Goal: Task Accomplishment & Management: Manage account settings

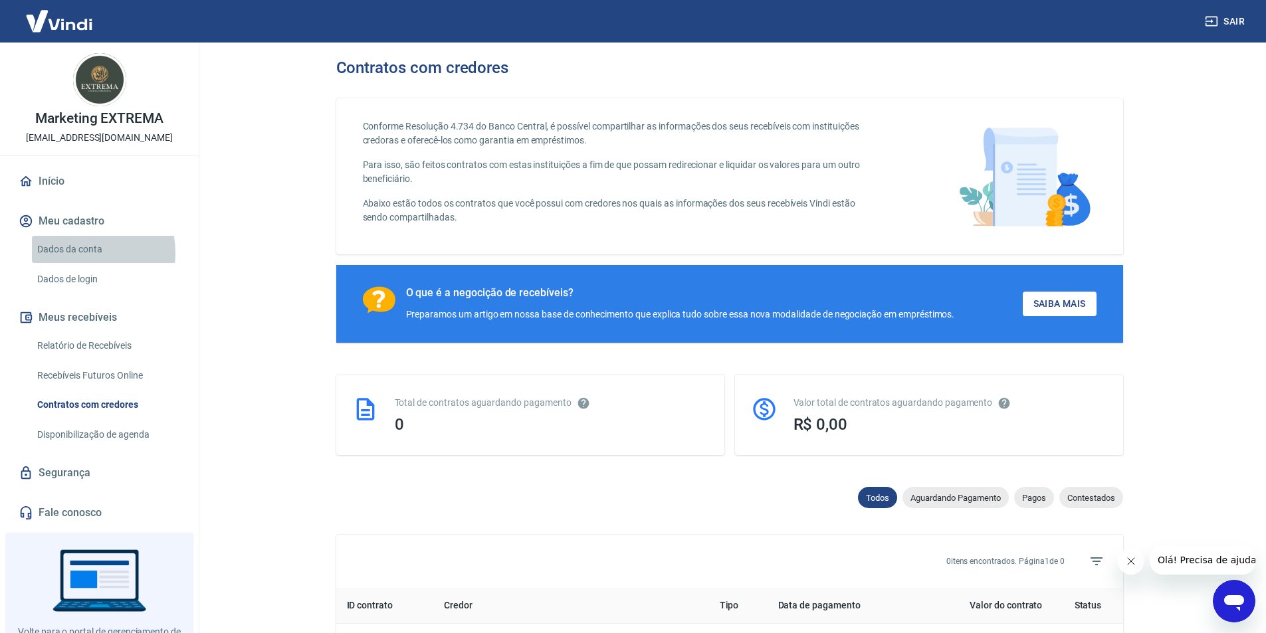
click at [80, 253] on link "Dados da conta" at bounding box center [107, 249] width 151 height 27
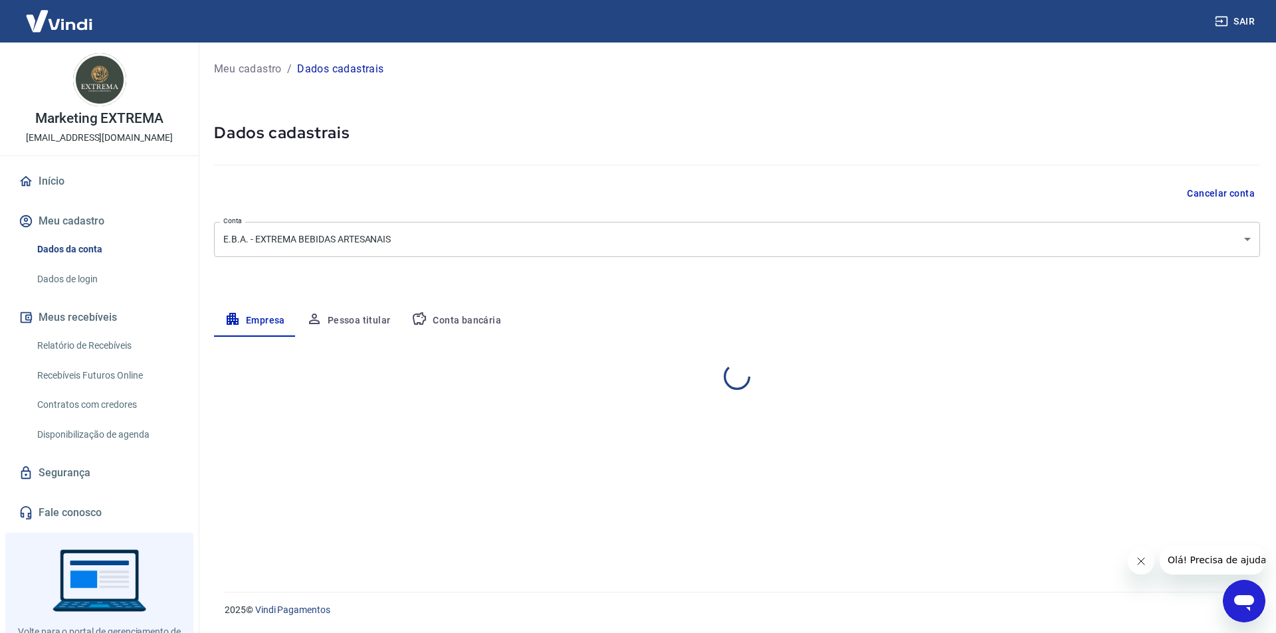
select select "RN"
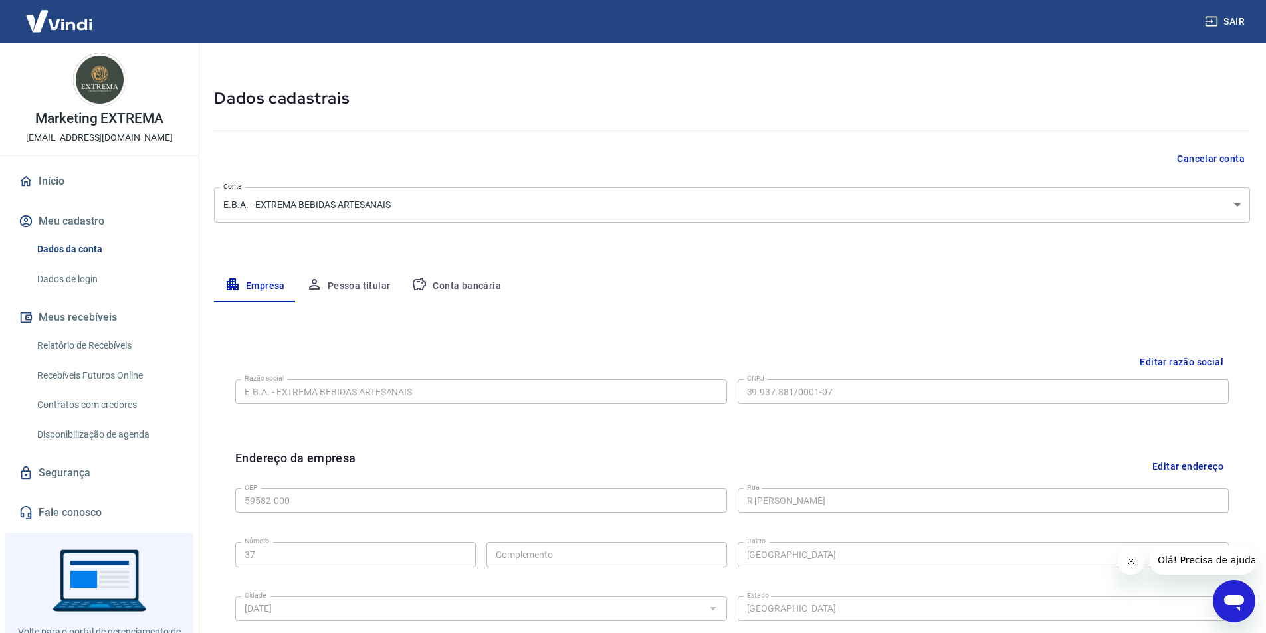
scroll to position [66, 0]
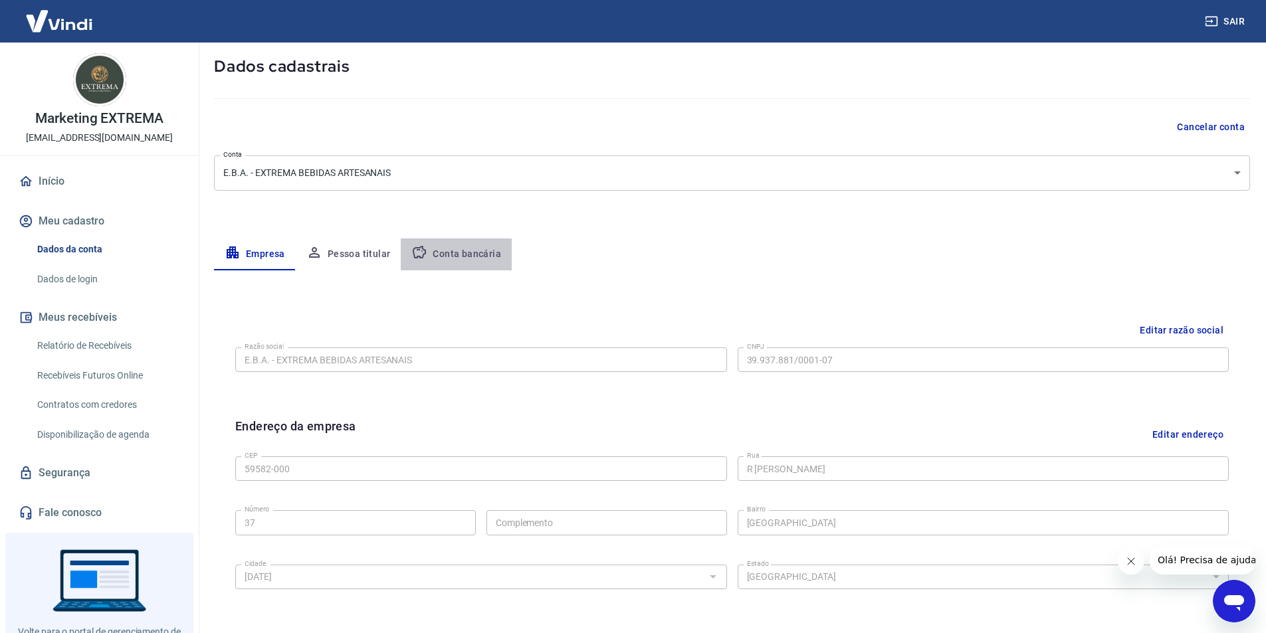
click at [457, 239] on button "Conta bancária" at bounding box center [456, 255] width 111 height 32
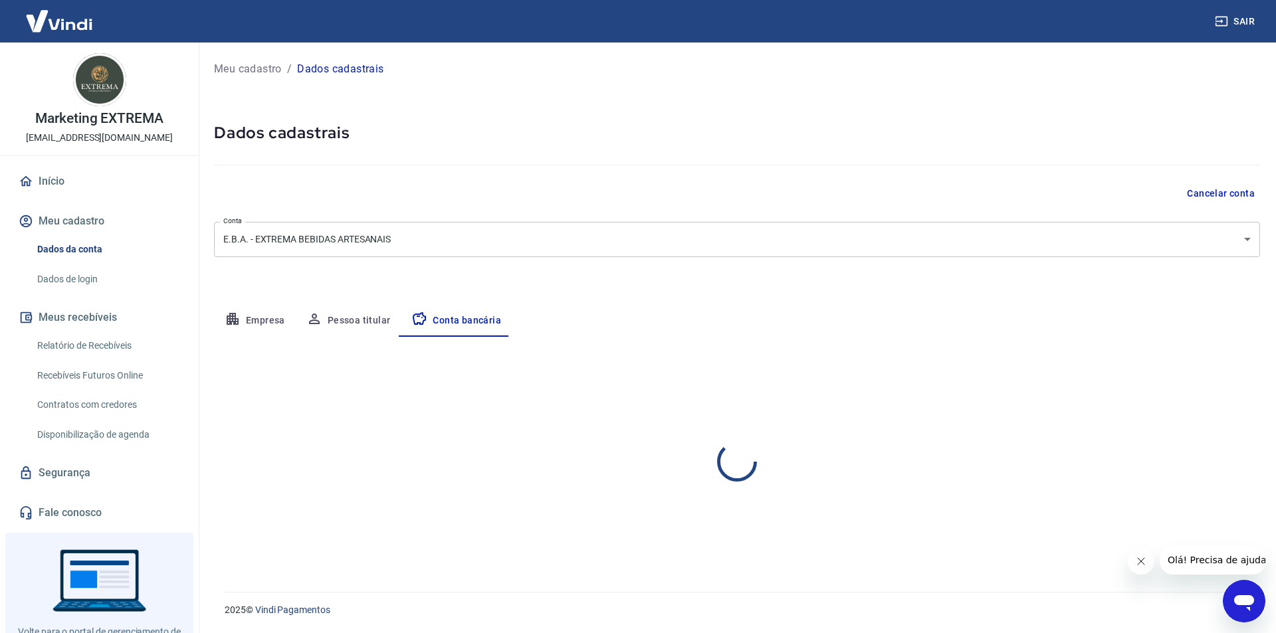
select select "1"
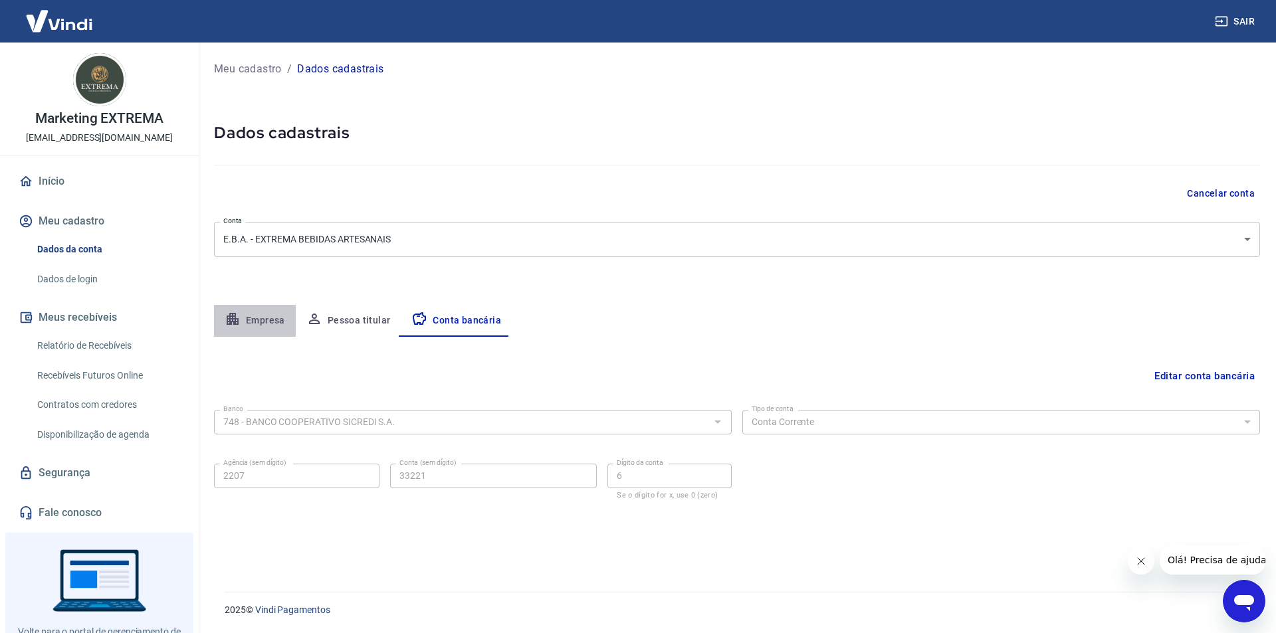
click at [259, 326] on button "Empresa" at bounding box center [255, 321] width 82 height 32
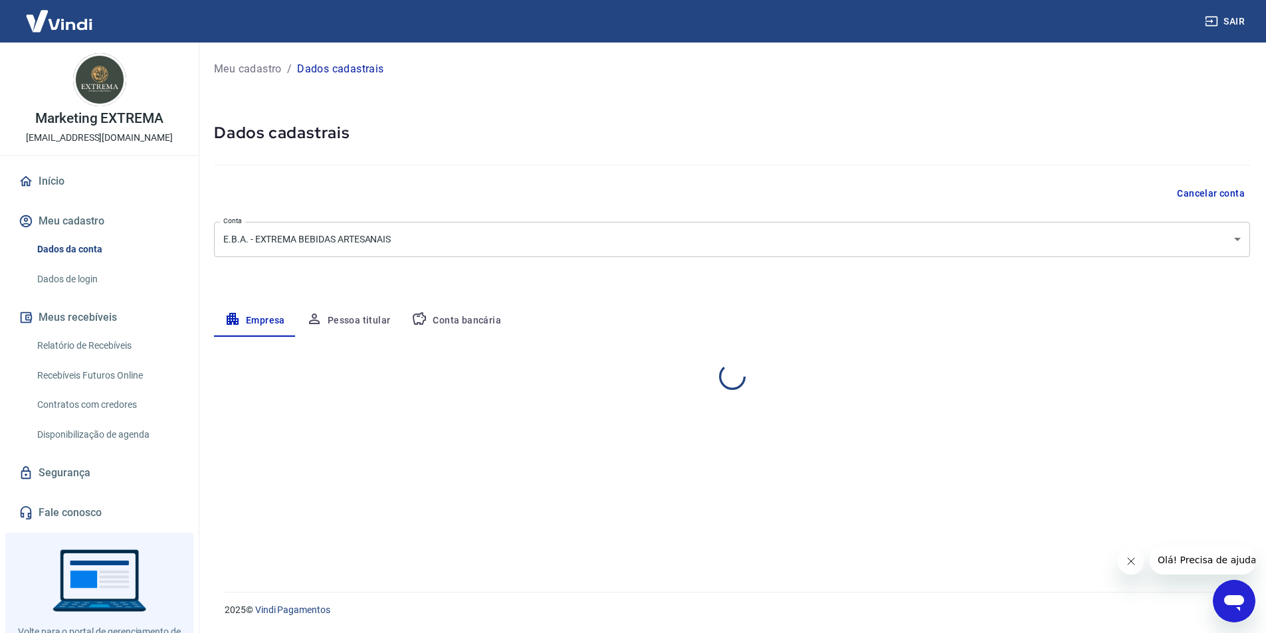
select select "RN"
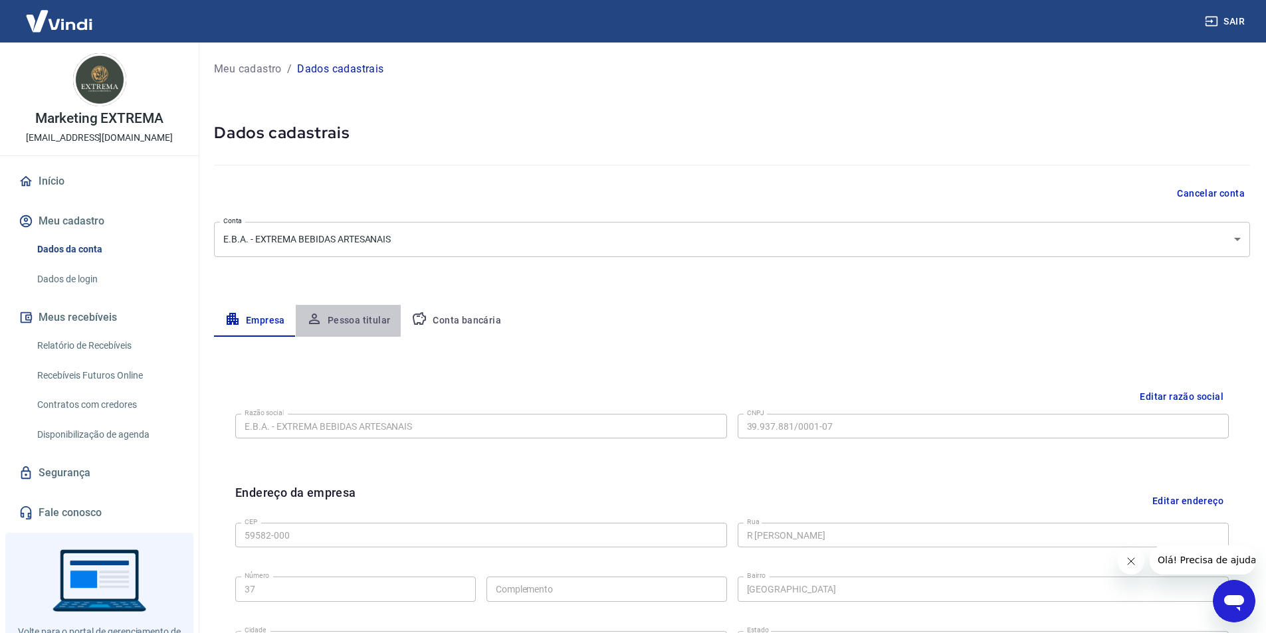
click at [360, 318] on button "Pessoa titular" at bounding box center [349, 321] width 106 height 32
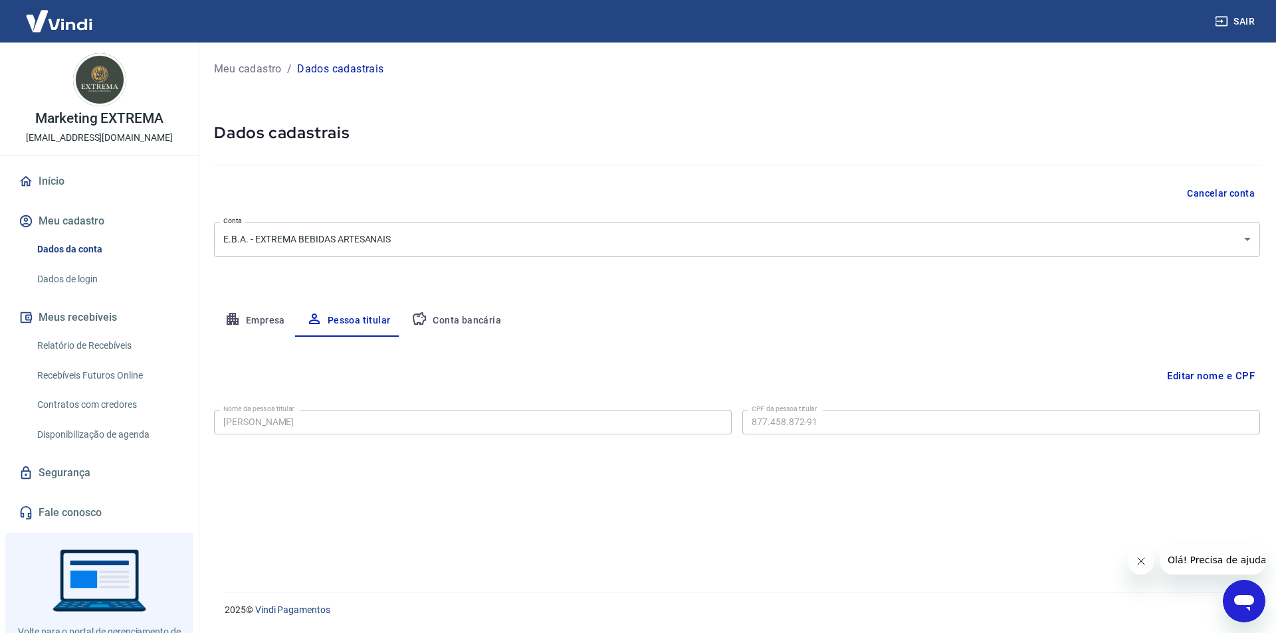
click at [438, 321] on button "Conta bancária" at bounding box center [456, 321] width 111 height 32
select select "1"
click at [362, 324] on button "Pessoa titular" at bounding box center [349, 321] width 106 height 32
click at [266, 322] on button "Empresa" at bounding box center [255, 321] width 82 height 32
select select "RN"
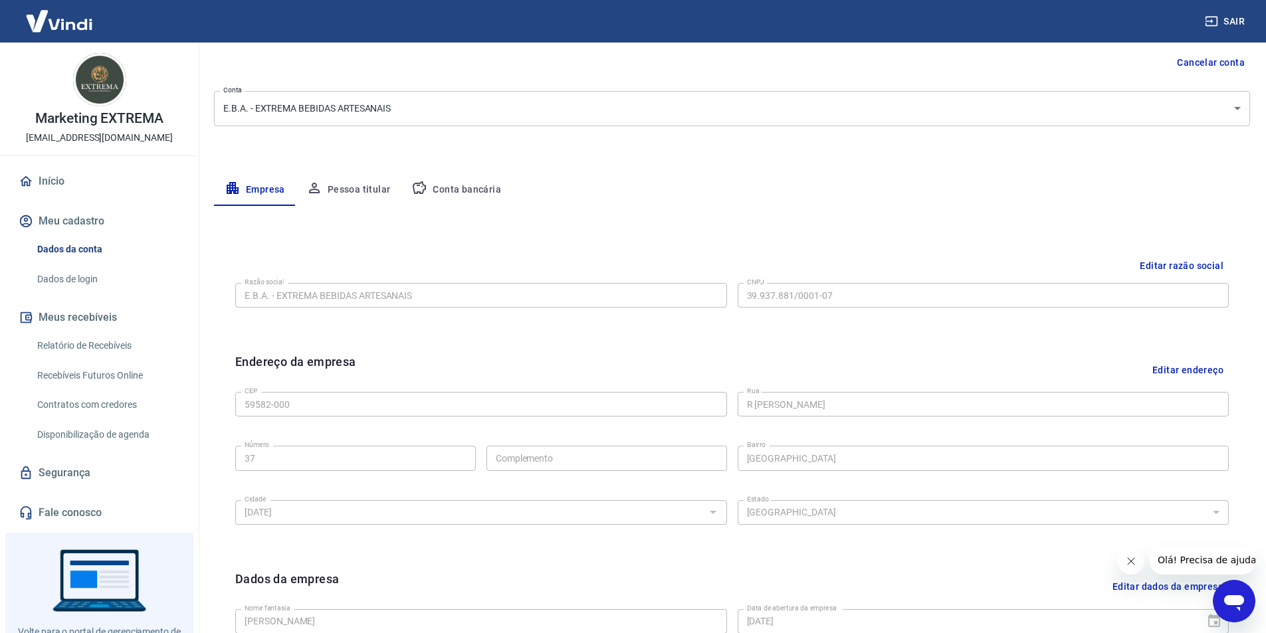
scroll to position [126, 0]
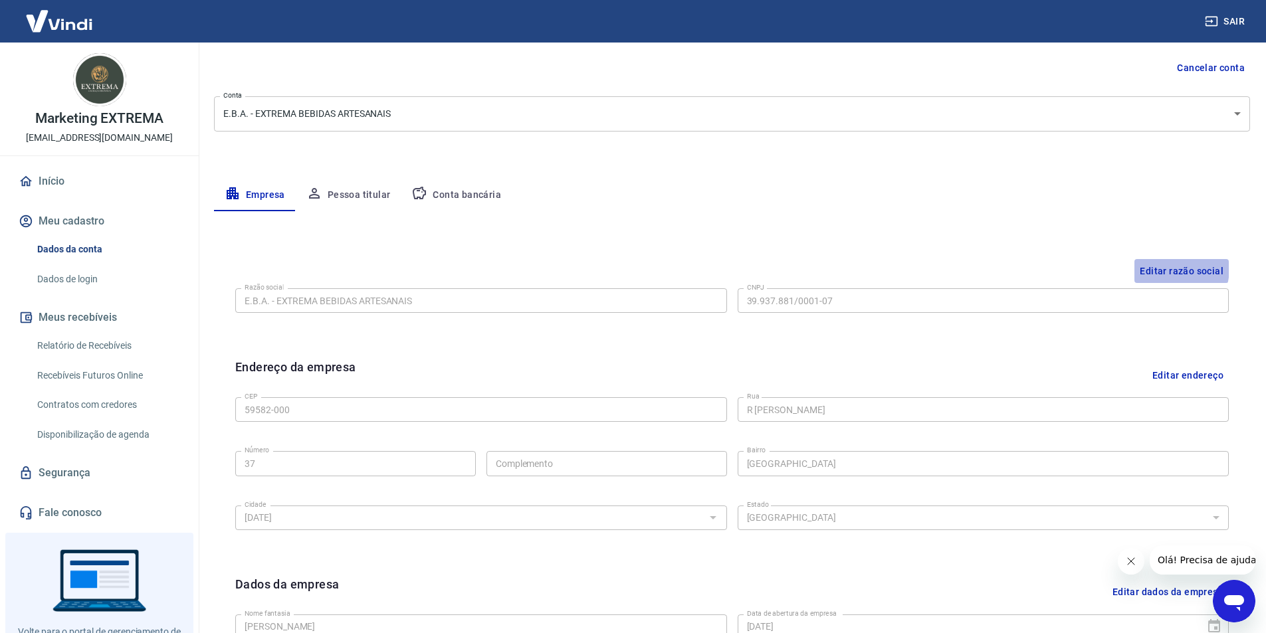
click at [1162, 268] on button "Editar razão social" at bounding box center [1182, 271] width 94 height 25
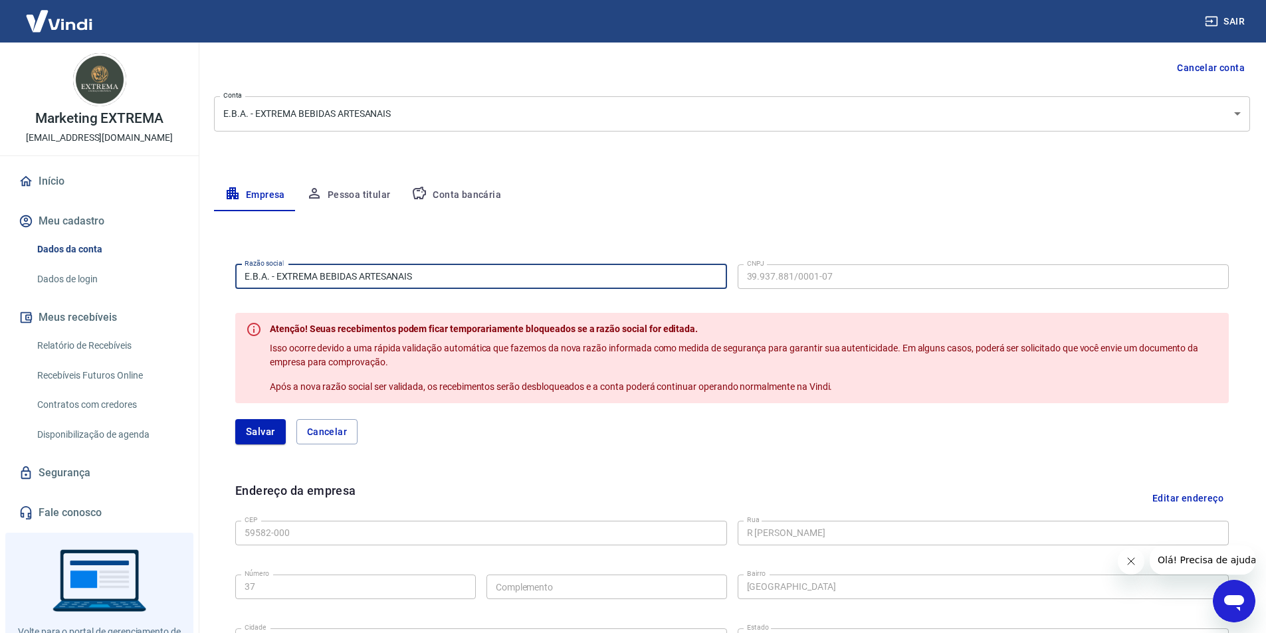
click at [314, 279] on input "E.B.A. - EXTREMA BEBIDAS ARTESANAIS" at bounding box center [481, 277] width 492 height 25
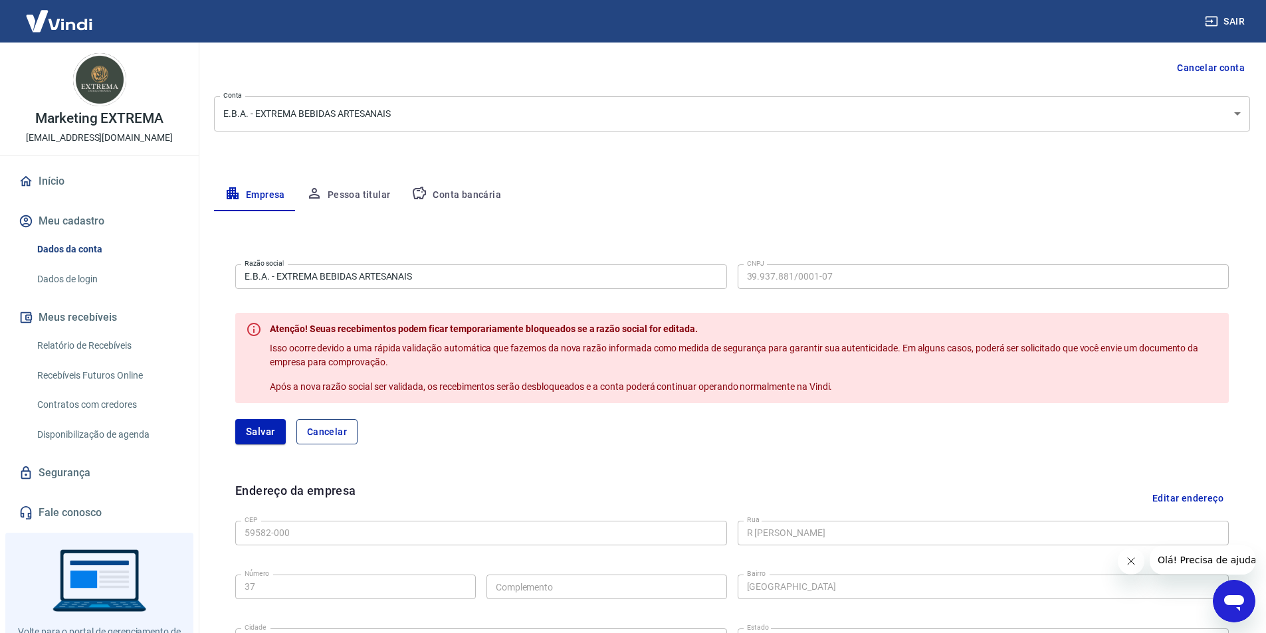
click at [328, 435] on button "Cancelar" at bounding box center [326, 431] width 61 height 25
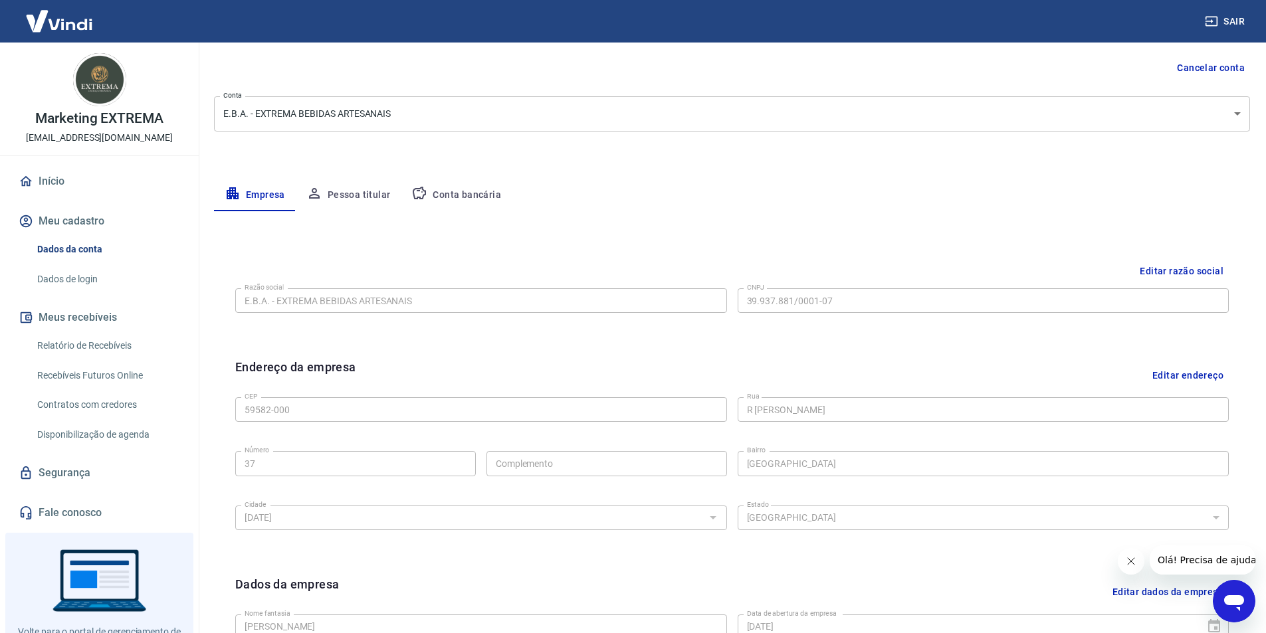
click at [100, 76] on img at bounding box center [99, 79] width 53 height 53
click at [66, 18] on img at bounding box center [59, 21] width 86 height 41
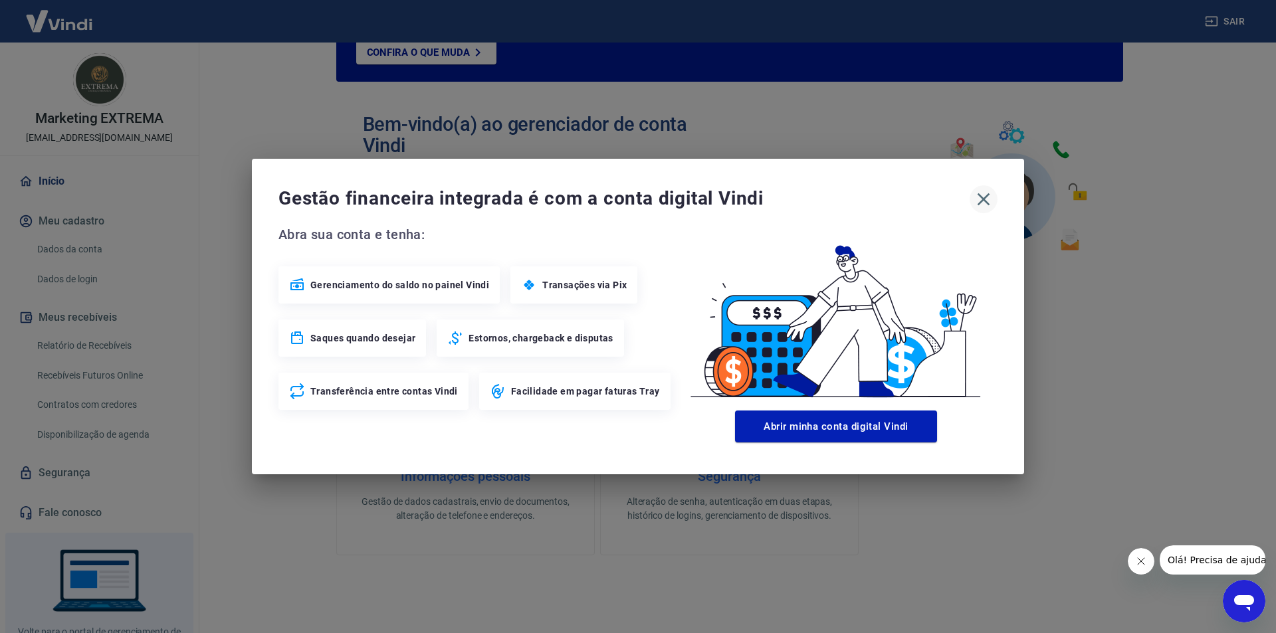
click at [976, 192] on icon "button" at bounding box center [983, 199] width 21 height 21
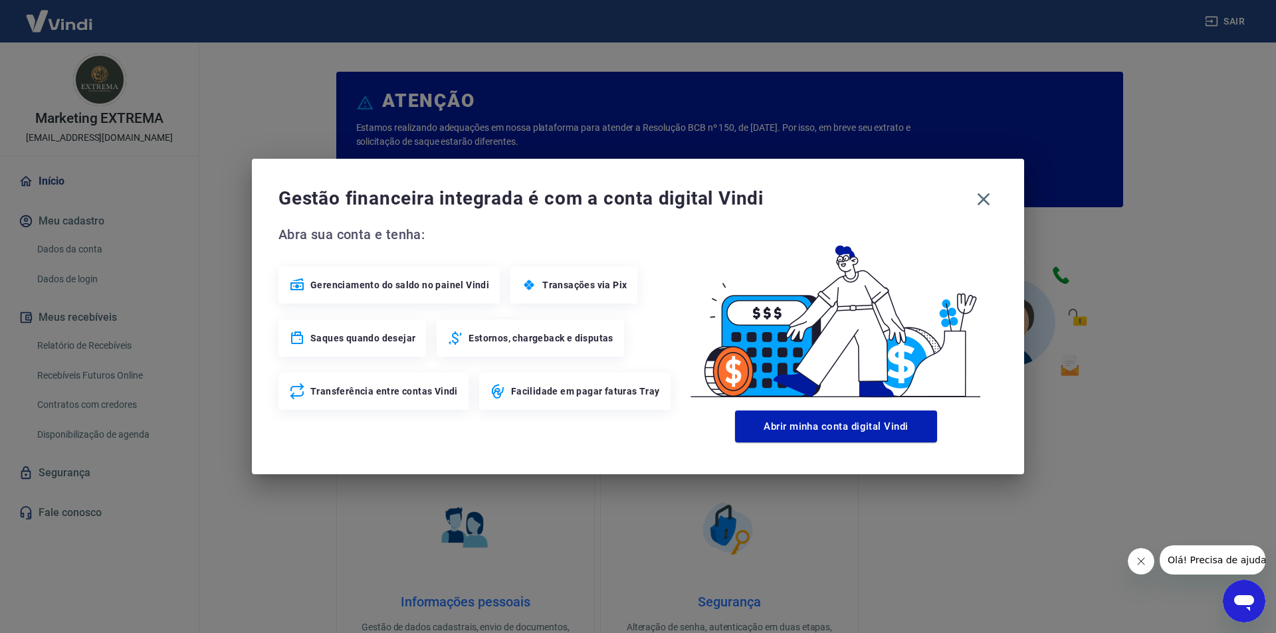
click at [569, 283] on span "Transações via Pix" at bounding box center [584, 285] width 84 height 13
click at [524, 283] on icon at bounding box center [529, 285] width 10 height 5
click at [582, 284] on span "Transações via Pix" at bounding box center [584, 285] width 84 height 13
click at [610, 282] on span "Transações via Pix" at bounding box center [584, 285] width 84 height 13
